Goal: Find specific page/section: Find specific page/section

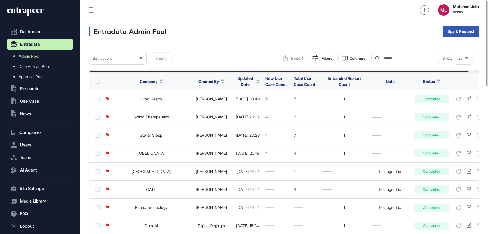
scroll to position [234, 408]
click at [242, 80] on span "Updated Date" at bounding box center [245, 81] width 19 height 12
click at [234, 103] on div "Sort Descending" at bounding box center [243, 105] width 35 height 8
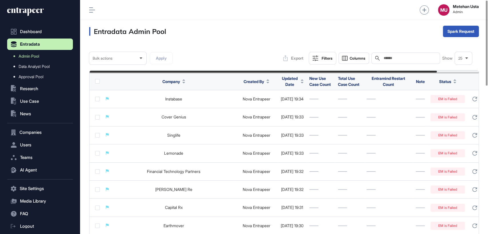
click at [404, 53] on div "Search" at bounding box center [405, 58] width 69 height 11
click at [399, 57] on input "text" at bounding box center [409, 58] width 53 height 5
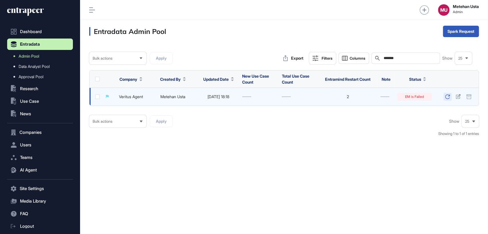
type input "*******"
click at [447, 97] on icon at bounding box center [447, 97] width 5 height 5
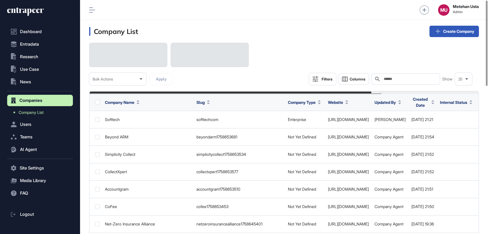
click at [392, 82] on div "Search" at bounding box center [405, 78] width 69 height 11
click at [395, 80] on input "text" at bounding box center [409, 79] width 53 height 5
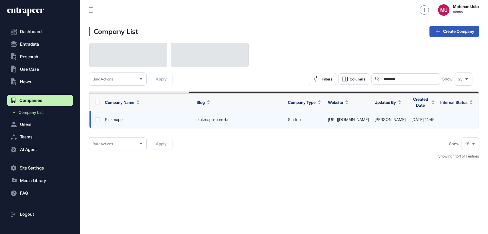
scroll to position [0, 133]
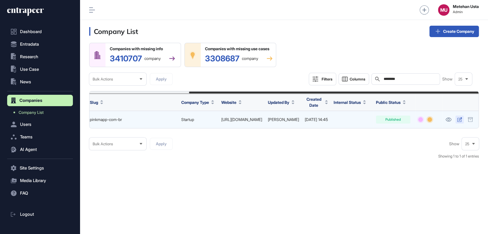
type input "********"
click at [460, 119] on icon at bounding box center [459, 119] width 5 height 5
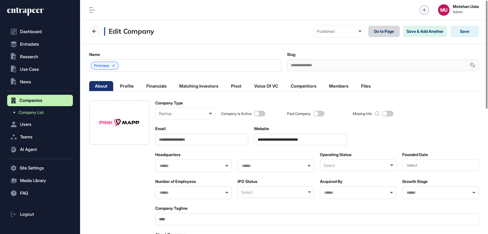
click at [377, 31] on link "Go to Page" at bounding box center [383, 31] width 31 height 11
